Goal: Check status: Check status

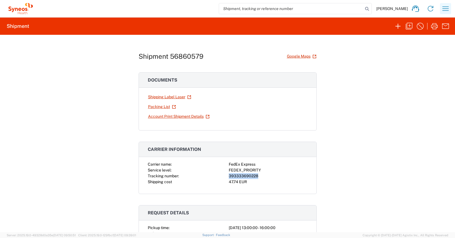
click at [444, 9] on icon "button" at bounding box center [446, 8] width 6 height 4
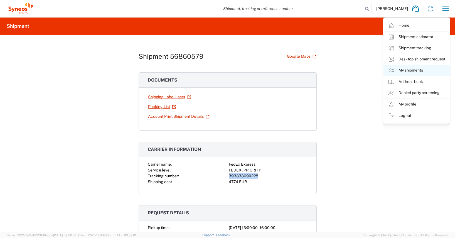
click at [406, 69] on link "My shipments" at bounding box center [417, 70] width 66 height 11
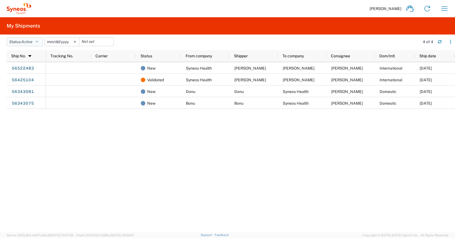
click at [38, 41] on icon "button" at bounding box center [37, 42] width 3 height 4
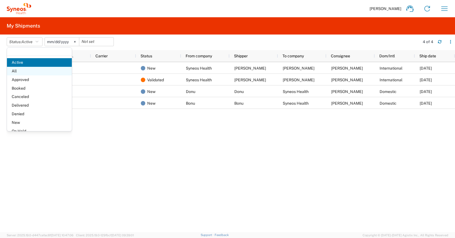
click at [16, 70] on span "All" at bounding box center [39, 71] width 65 height 9
